Goal: Information Seeking & Learning: Learn about a topic

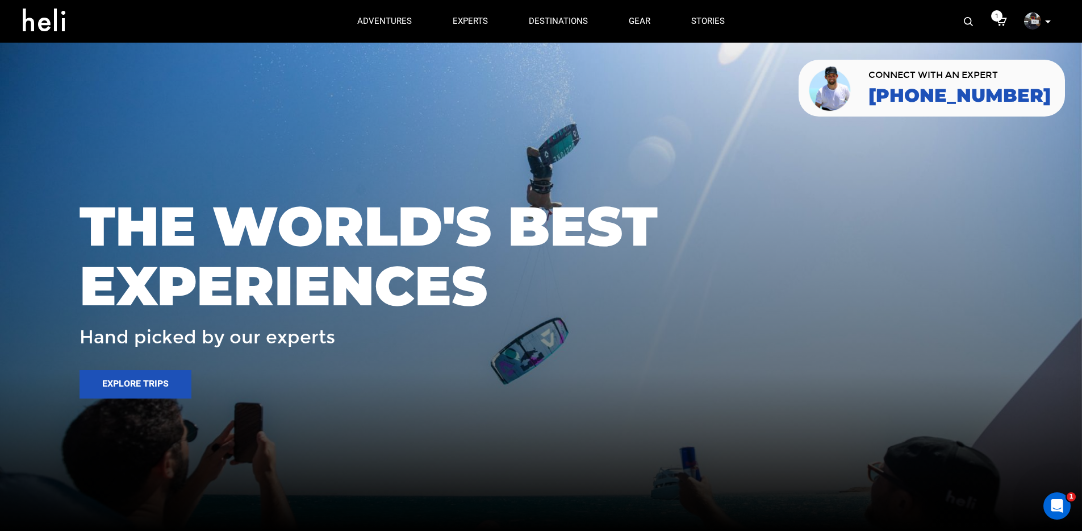
click at [966, 23] on img at bounding box center [968, 21] width 9 height 9
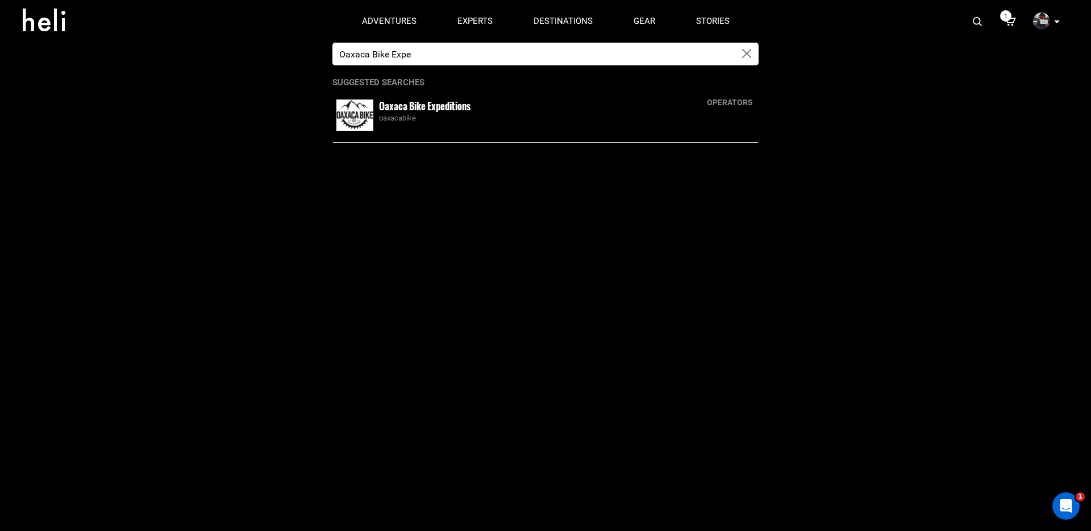
type input "Oaxaca Bike Expe"
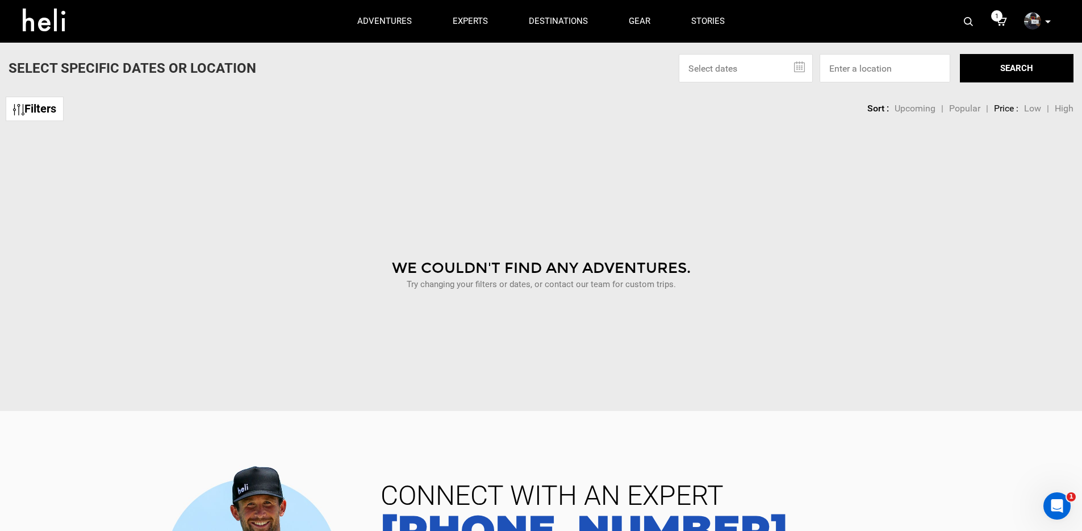
click at [968, 25] on img at bounding box center [968, 21] width 9 height 9
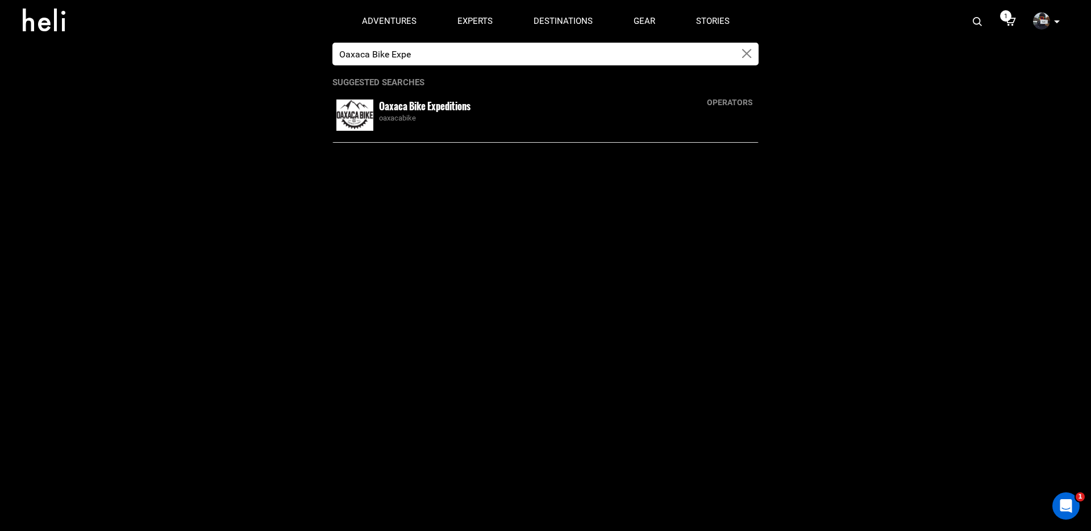
click at [400, 109] on small "Oaxaca Bike Expeditions" at bounding box center [424, 106] width 91 height 14
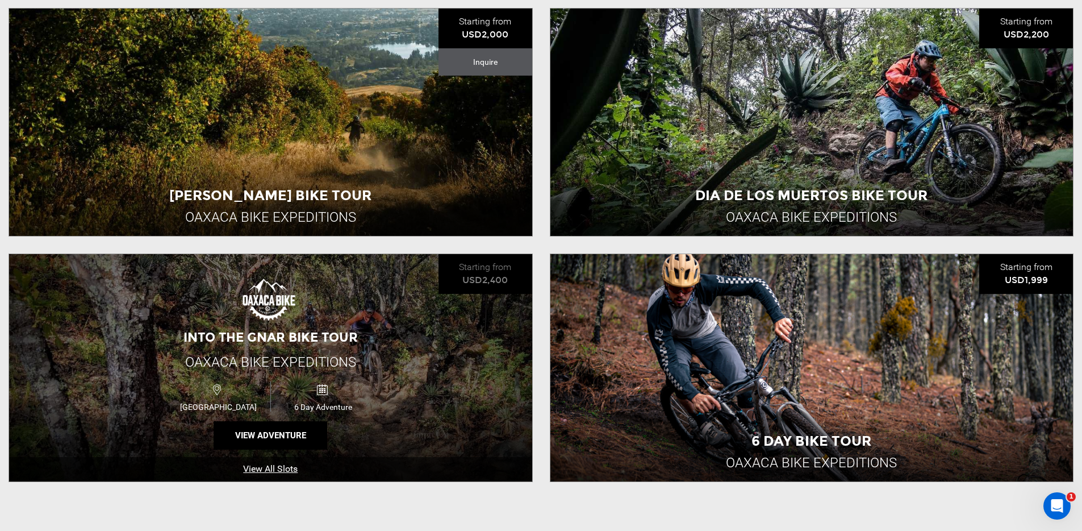
scroll to position [370, 0]
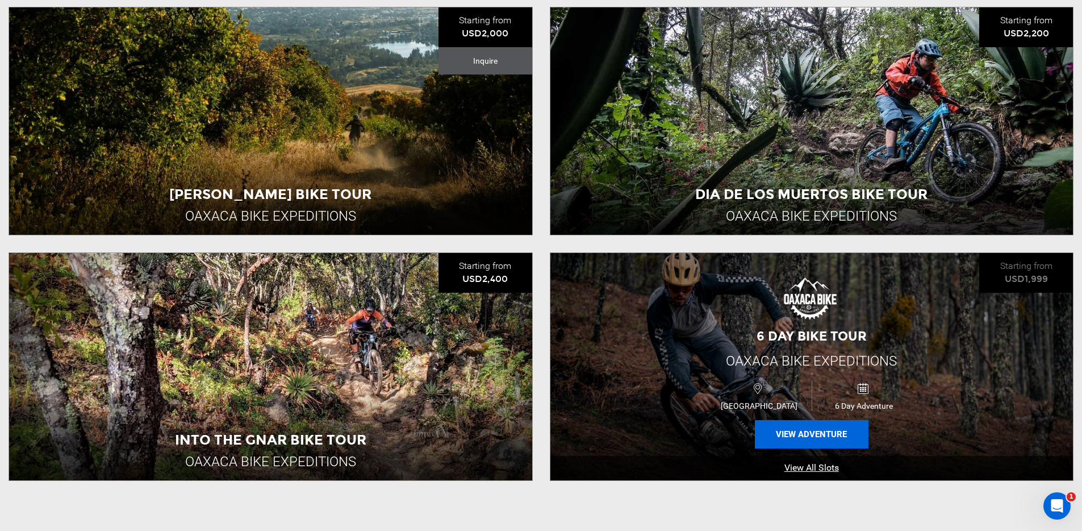
click at [815, 428] on button "View Adventure" at bounding box center [812, 434] width 114 height 28
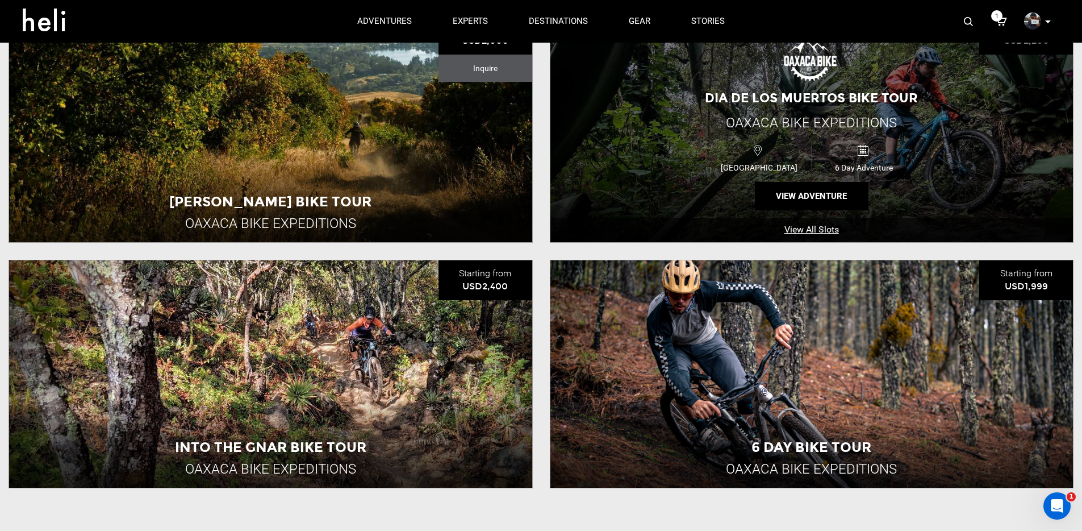
scroll to position [349, 0]
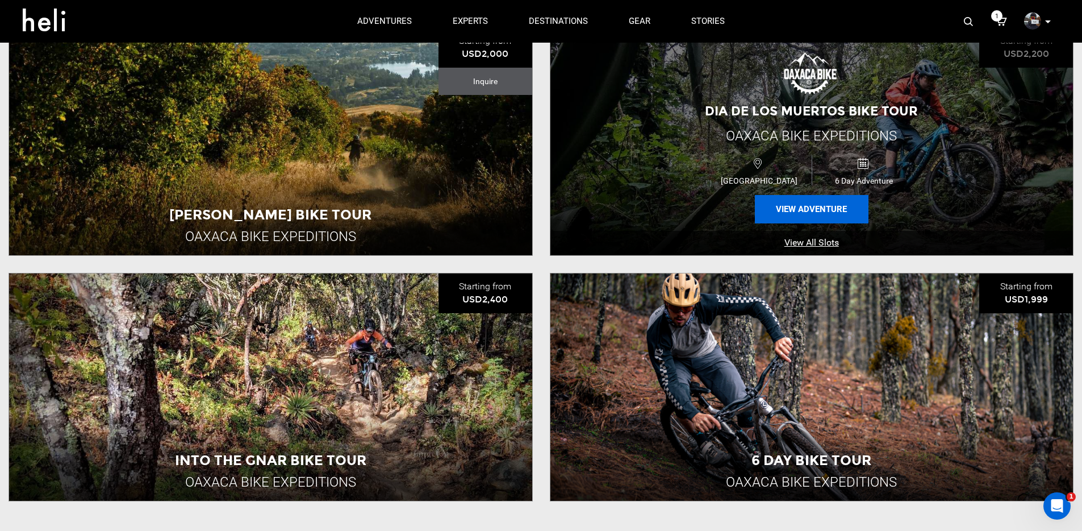
click at [790, 216] on button "View Adventure" at bounding box center [812, 209] width 114 height 28
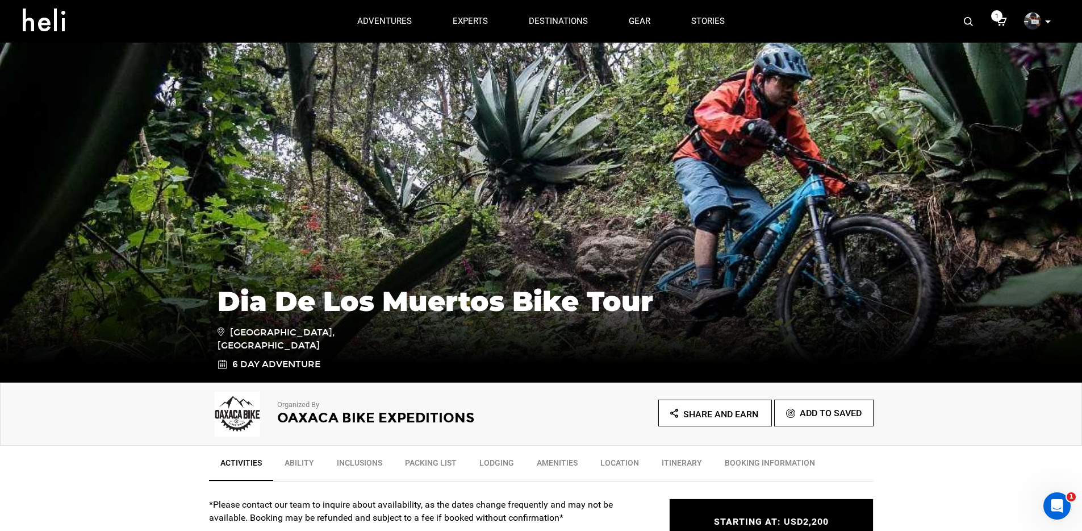
click at [966, 17] on img at bounding box center [968, 21] width 9 height 9
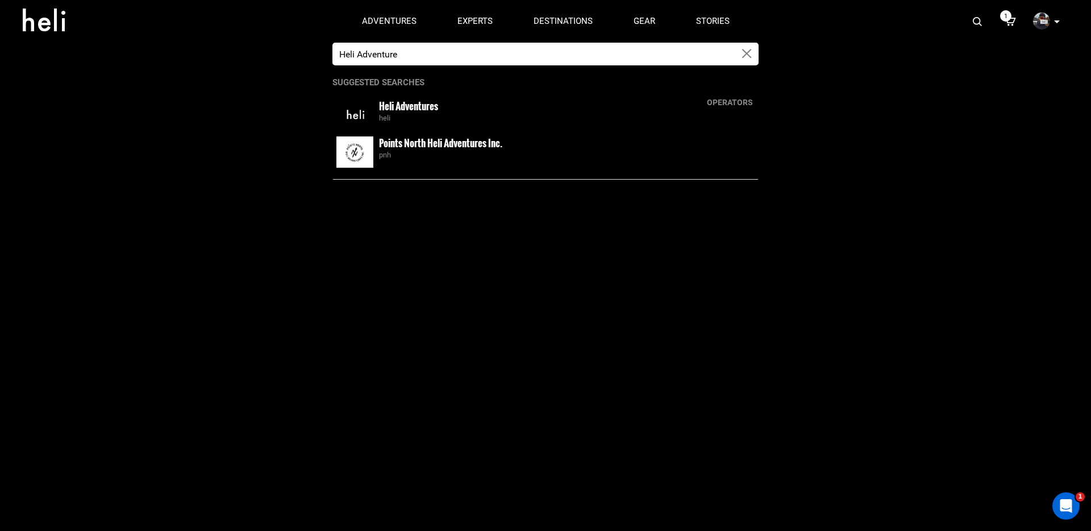
type input "Heli Adventure"
click at [423, 103] on small "Heli Adventures" at bounding box center [408, 106] width 59 height 14
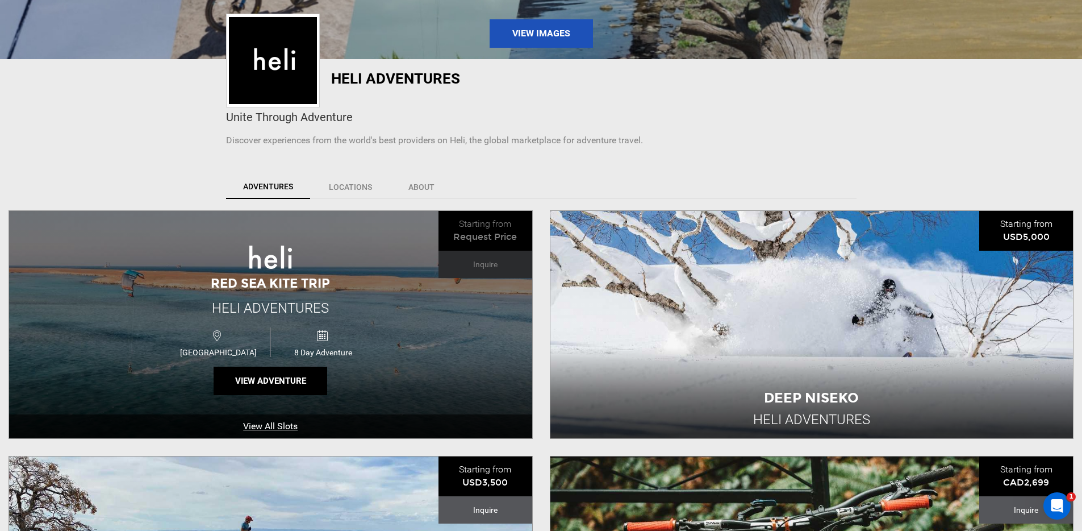
scroll to position [215, 0]
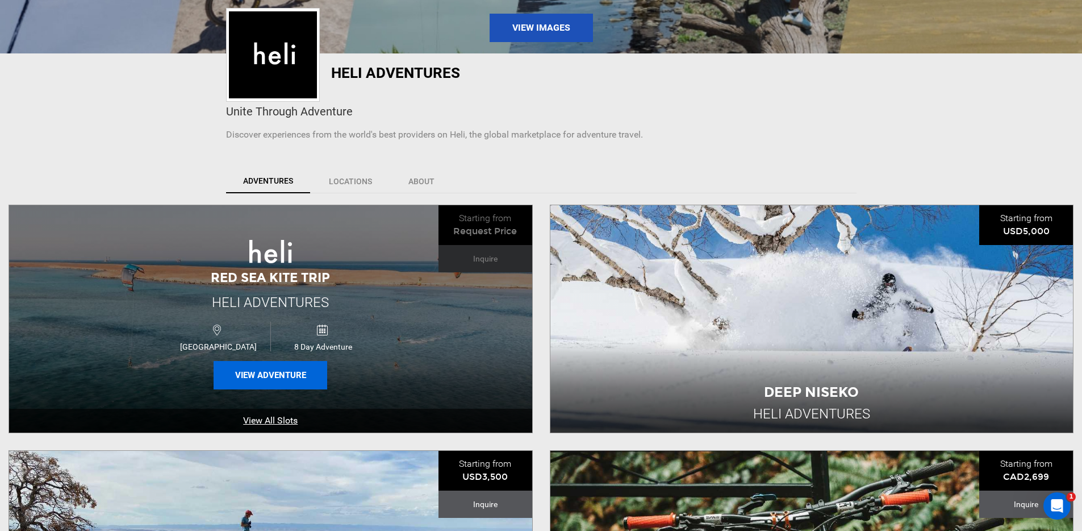
click at [294, 379] on button "View Adventure" at bounding box center [271, 375] width 114 height 28
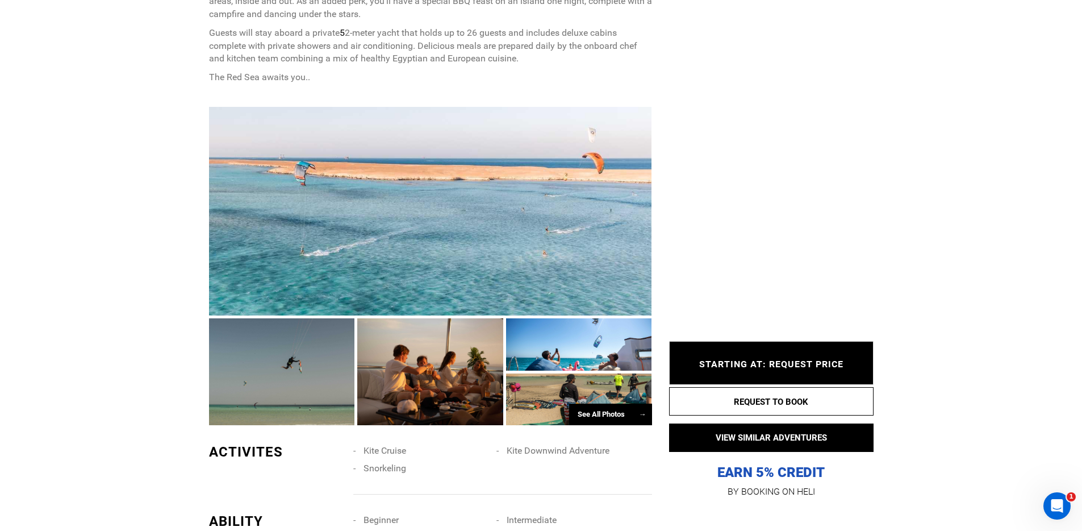
scroll to position [694, 0]
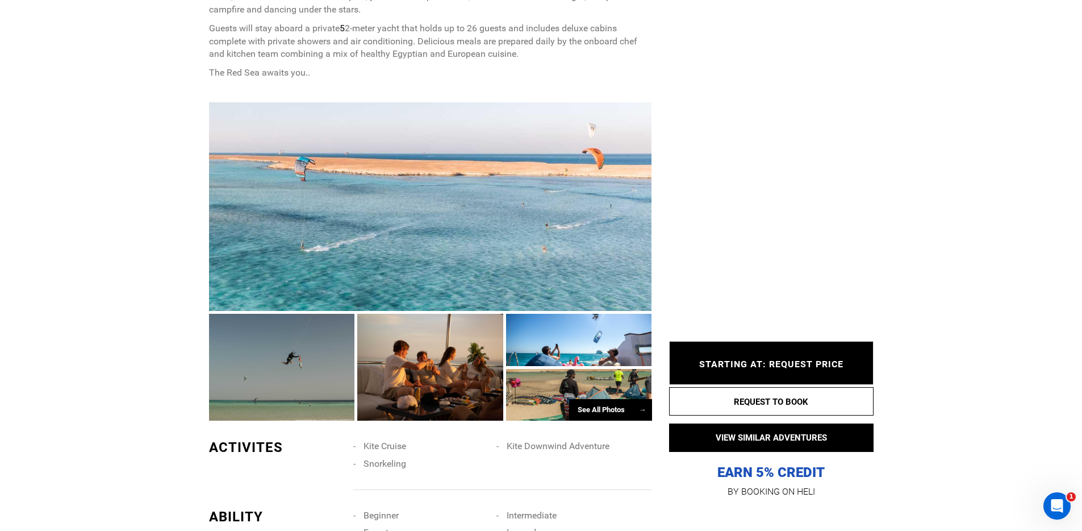
click at [320, 235] on div at bounding box center [430, 206] width 443 height 209
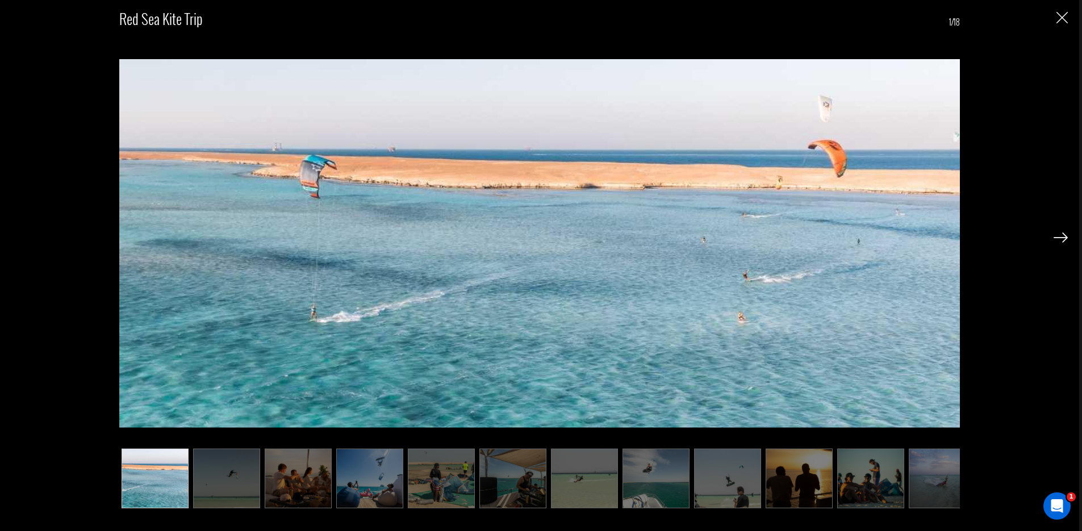
click at [227, 474] on img at bounding box center [226, 478] width 67 height 60
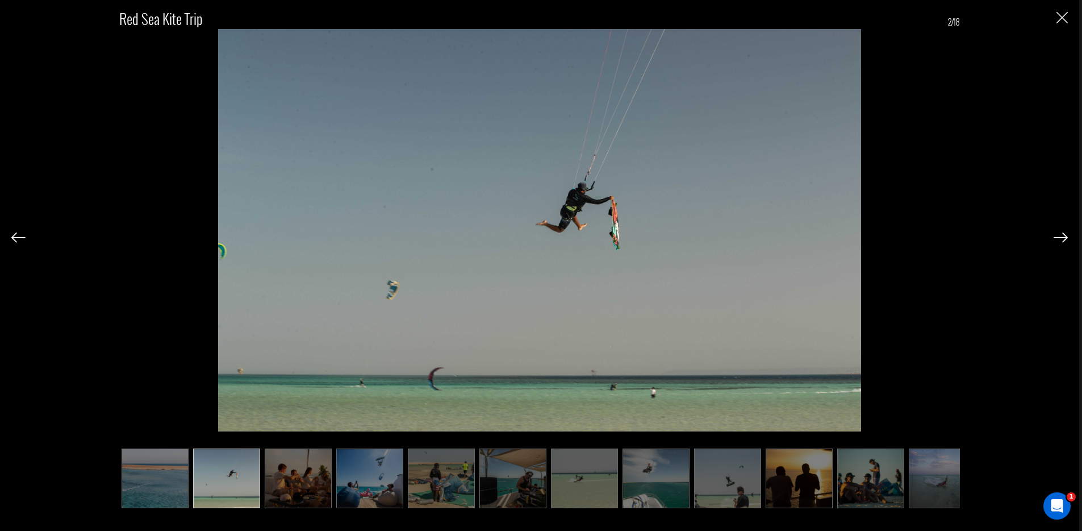
click at [285, 484] on img at bounding box center [298, 478] width 67 height 60
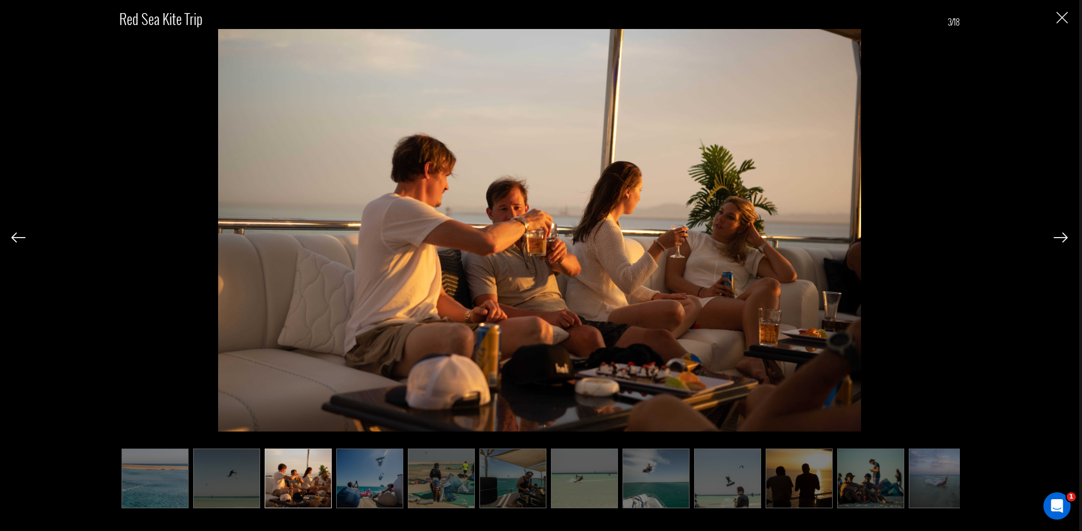
click at [371, 476] on img at bounding box center [369, 478] width 67 height 60
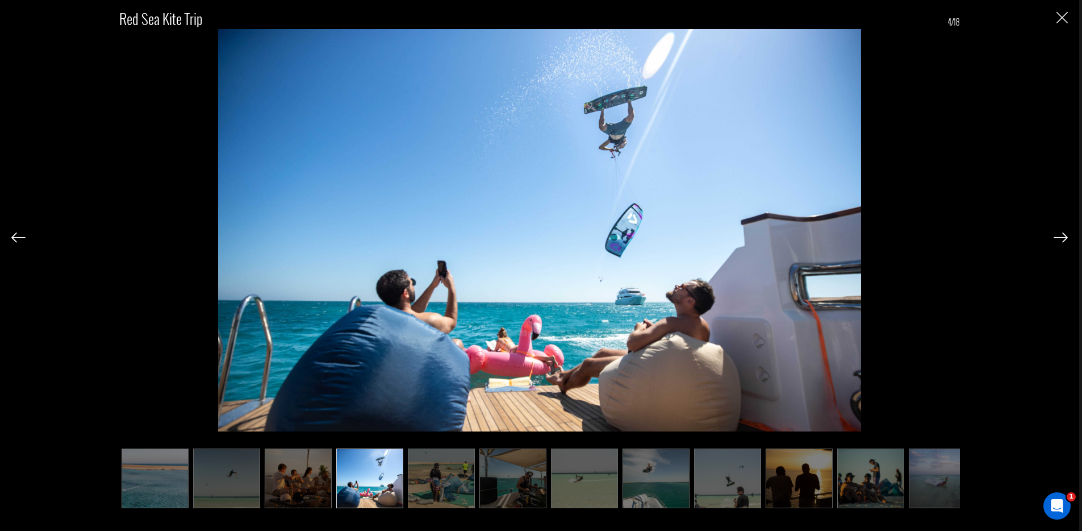
click at [443, 474] on img at bounding box center [441, 478] width 67 height 60
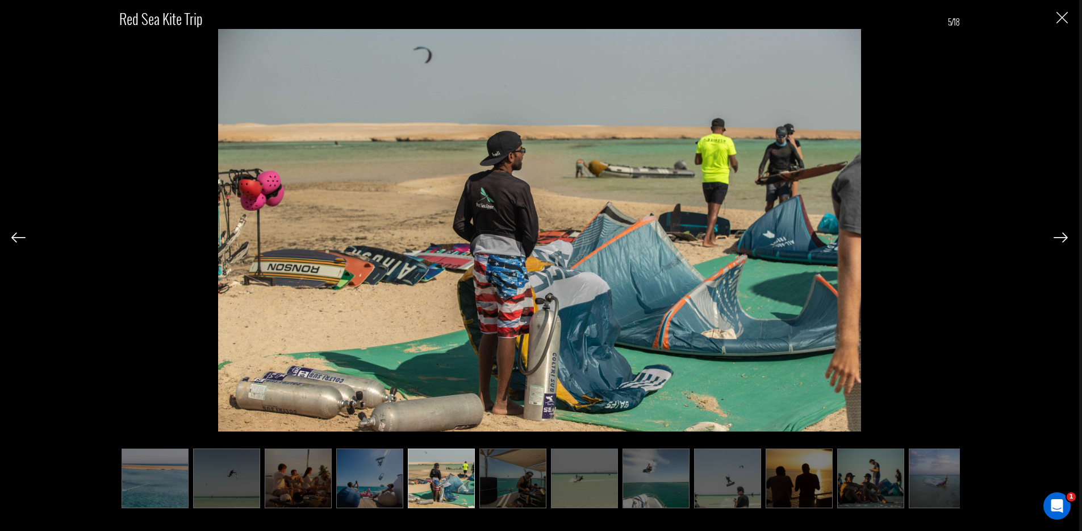
click at [514, 478] on img at bounding box center [513, 478] width 67 height 60
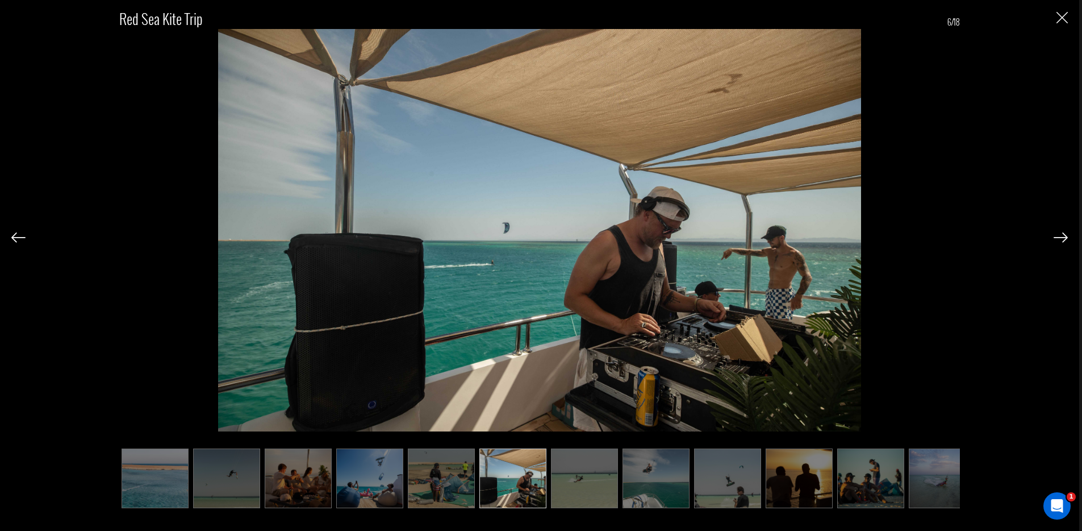
click at [570, 473] on img at bounding box center [584, 478] width 67 height 60
click at [664, 480] on img at bounding box center [656, 478] width 67 height 60
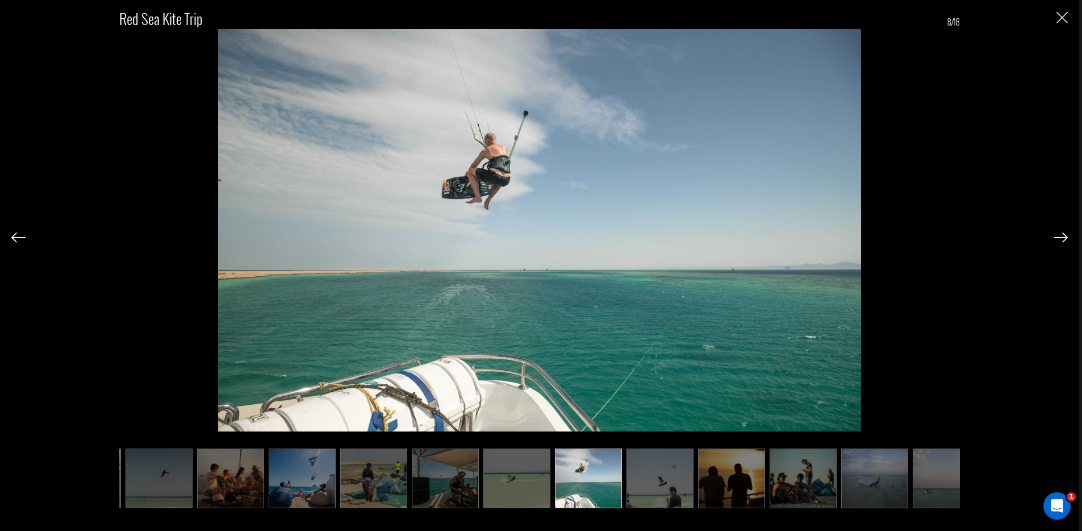
scroll to position [0, 68]
click at [1059, 18] on img "Close" at bounding box center [1062, 17] width 11 height 11
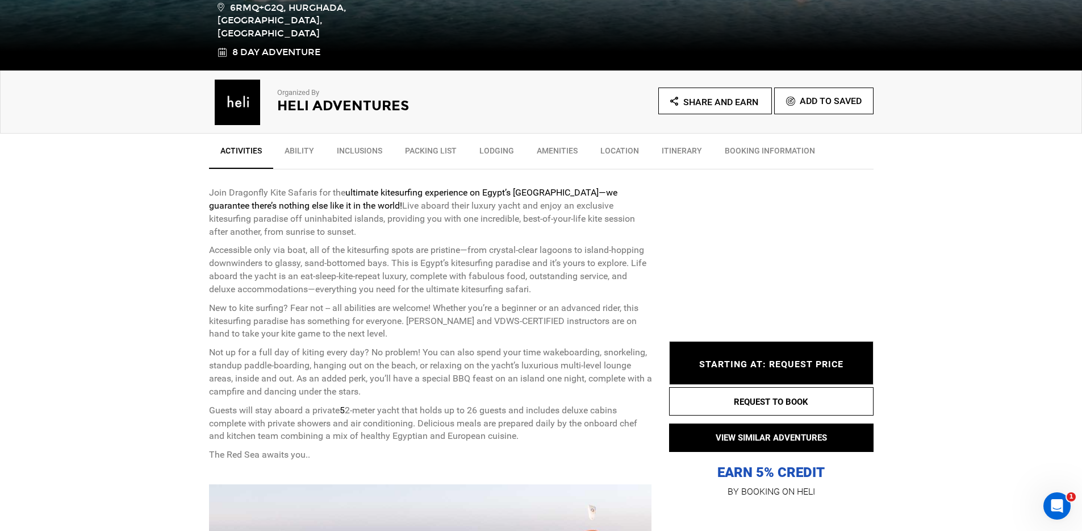
scroll to position [317, 0]
